Goal: Task Accomplishment & Management: Use online tool/utility

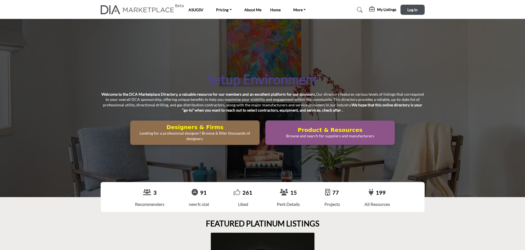
click at [383, 10] on h5 "My Listings" at bounding box center [386, 9] width 19 height 5
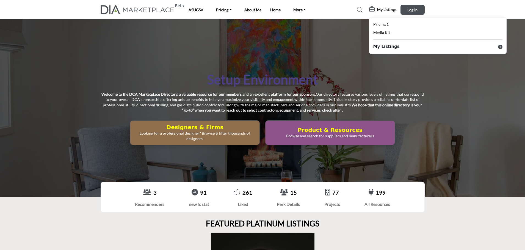
click at [319, 45] on div "Setup Environment Welcome to the DCA Marketplace Directory, a valuable resource…" at bounding box center [262, 108] width 525 height 179
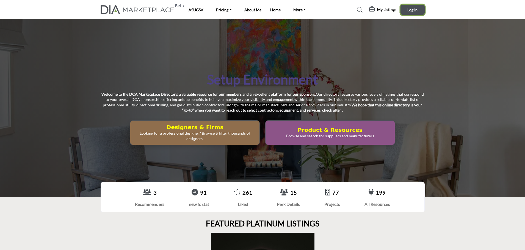
click at [409, 8] on span "Log In" at bounding box center [412, 9] width 10 height 5
click at [411, 7] on span "Log In" at bounding box center [412, 9] width 10 height 5
